Goal: Find contact information: Find contact information

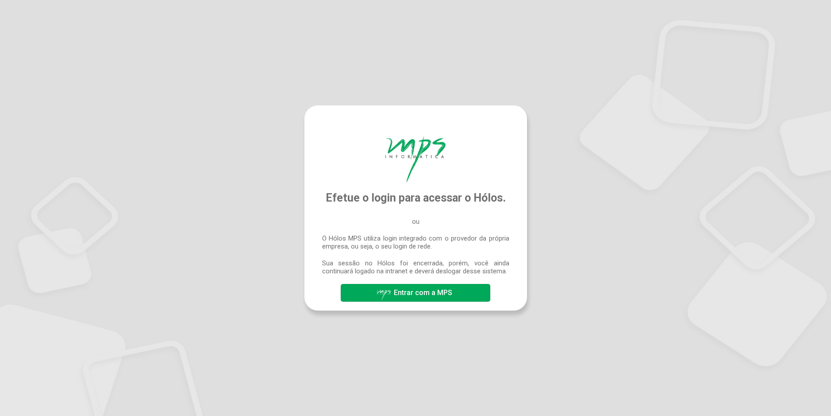
click at [381, 296] on div "button" at bounding box center [383, 295] width 15 height 11
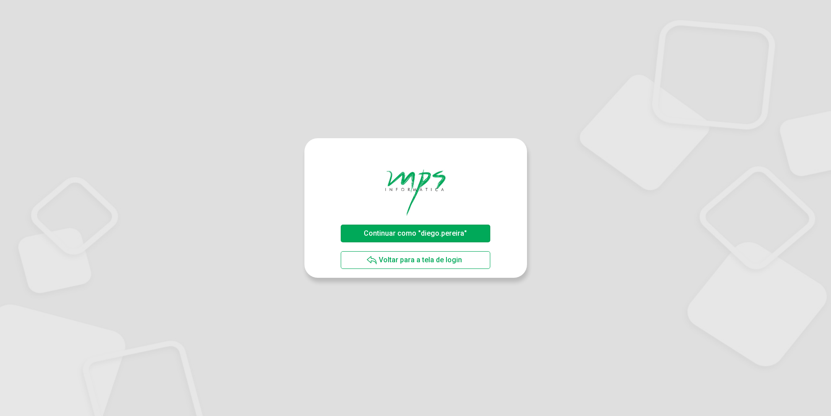
click at [411, 238] on span "Continuar como "diego.pereira"" at bounding box center [416, 232] width 108 height 15
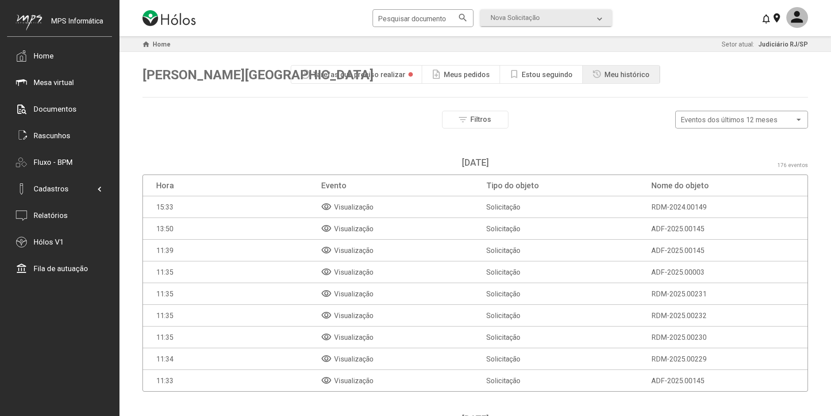
click at [380, 70] on div "play_circle Tarefas que preciso realizar" at bounding box center [356, 75] width 131 height 18
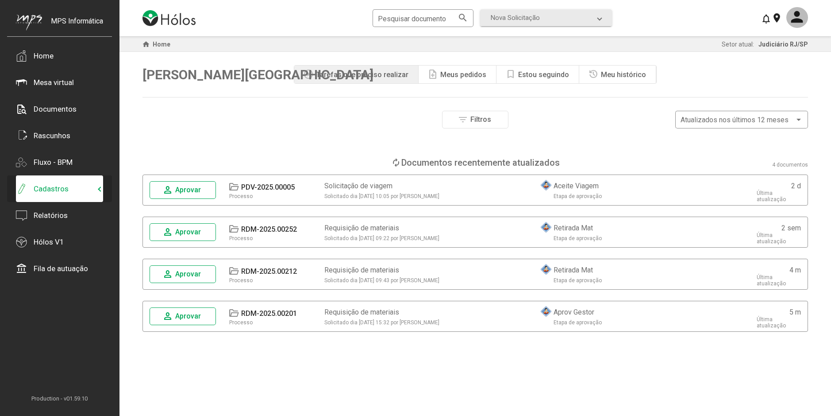
click at [99, 185] on span at bounding box center [101, 189] width 4 height 8
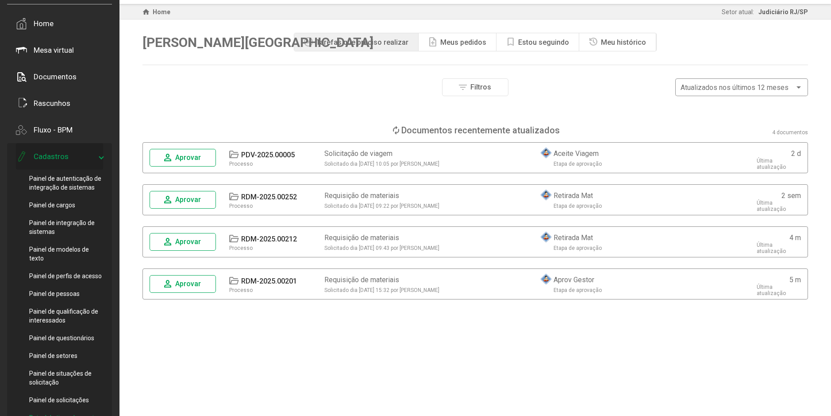
scroll to position [177, 0]
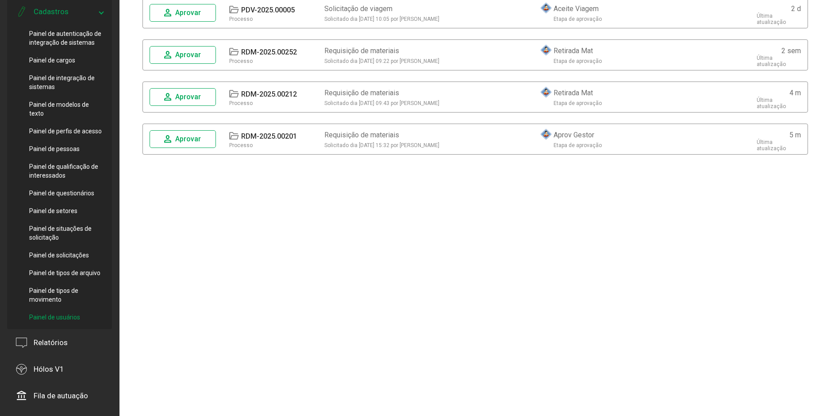
click at [71, 313] on span "Painel de usuários" at bounding box center [54, 317] width 51 height 9
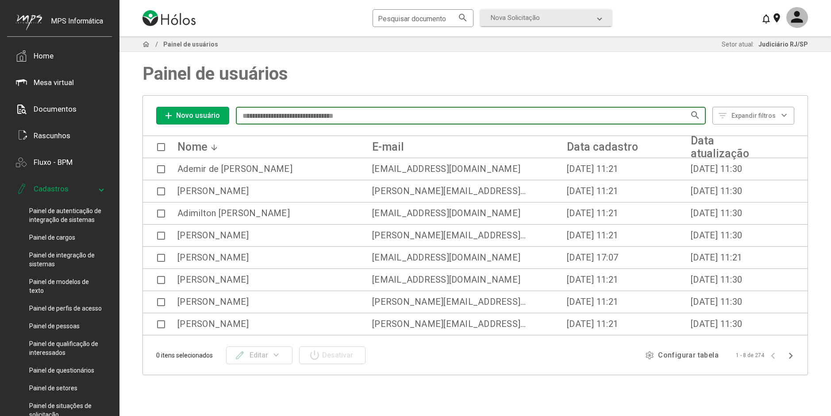
click at [281, 113] on input at bounding box center [466, 116] width 450 height 8
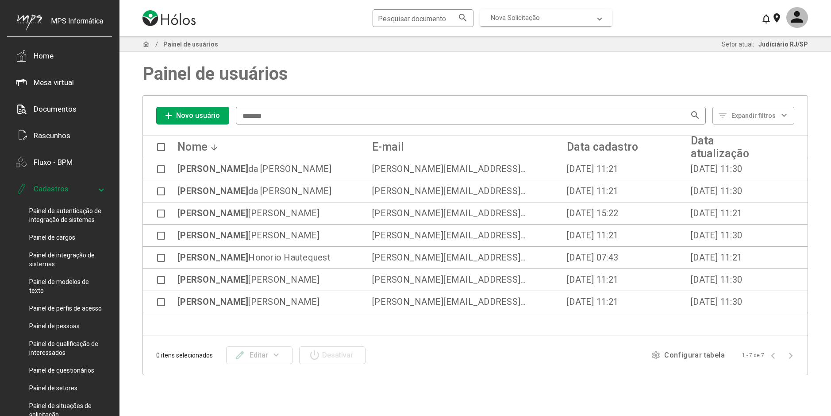
click at [549, 22] on mat-expansion-panel-header "Nova Solicitação" at bounding box center [546, 17] width 132 height 17
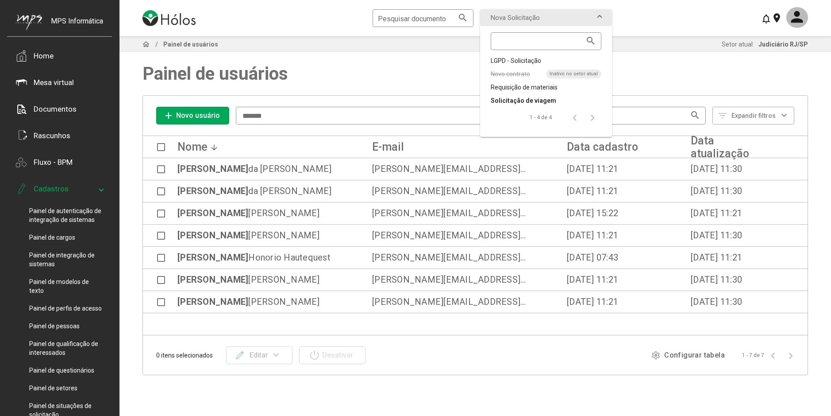
click at [541, 103] on div "Solicitação de viagem" at bounding box center [546, 100] width 111 height 9
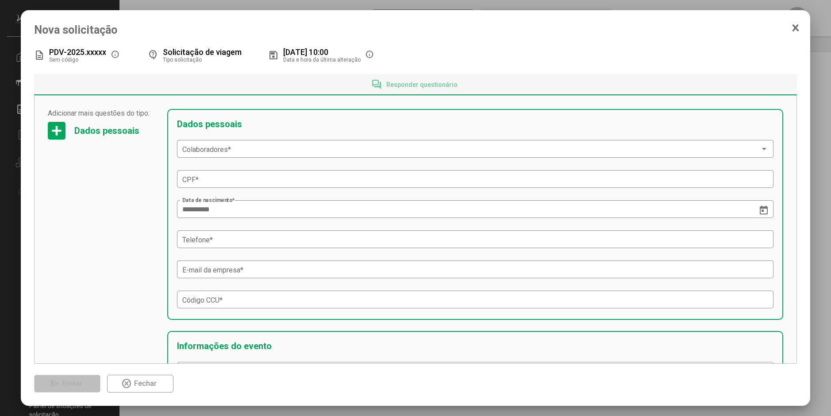
click at [798, 31] on icon at bounding box center [796, 28] width 5 height 6
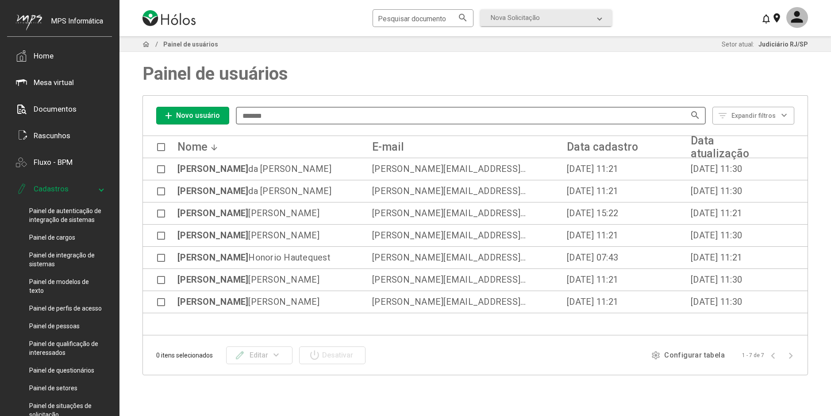
click at [287, 120] on input "*******" at bounding box center [466, 116] width 450 height 8
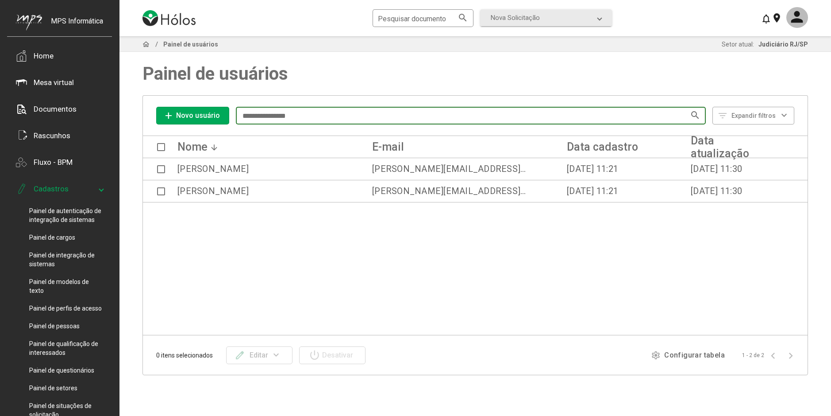
type input "**********"
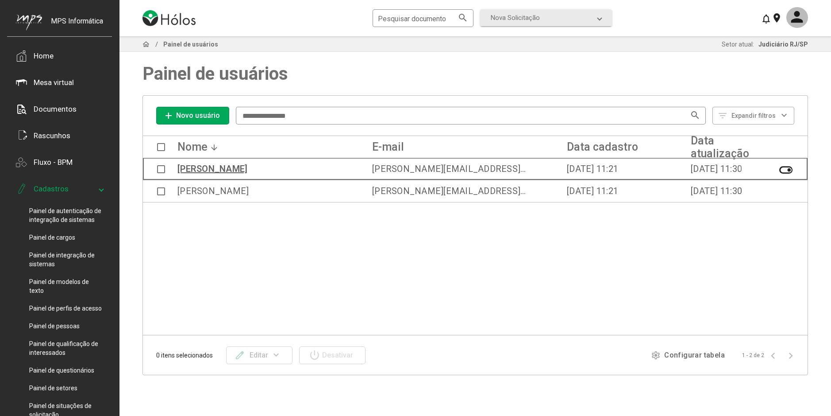
drag, startPoint x: 175, startPoint y: 168, endPoint x: 275, endPoint y: 171, distance: 100.1
click at [275, 171] on div "[PERSON_NAME] [PERSON_NAME][EMAIL_ADDRESS][DOMAIN_NAME] [DATE] 11:21 [DATE] 11:…" at bounding box center [466, 168] width 618 height 20
copy div "[PERSON_NAME]"
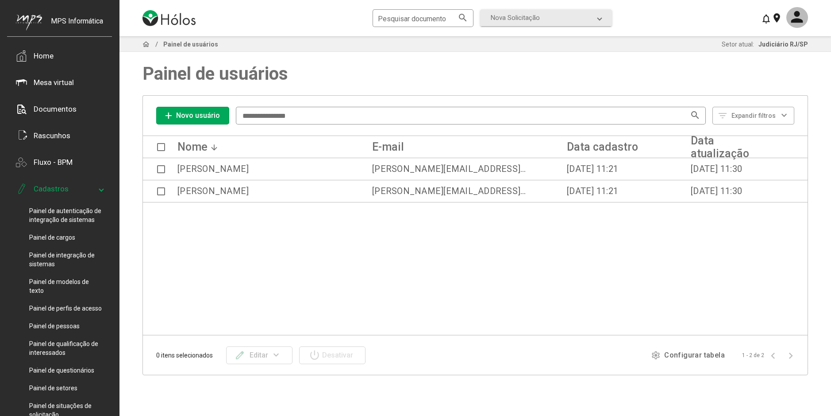
click at [371, 305] on div "Nome E-mail Data cadastro Data atualização [PERSON_NAME] [PERSON_NAME][EMAIL_AD…" at bounding box center [475, 235] width 665 height 199
